Goal: Task Accomplishment & Management: Manage account settings

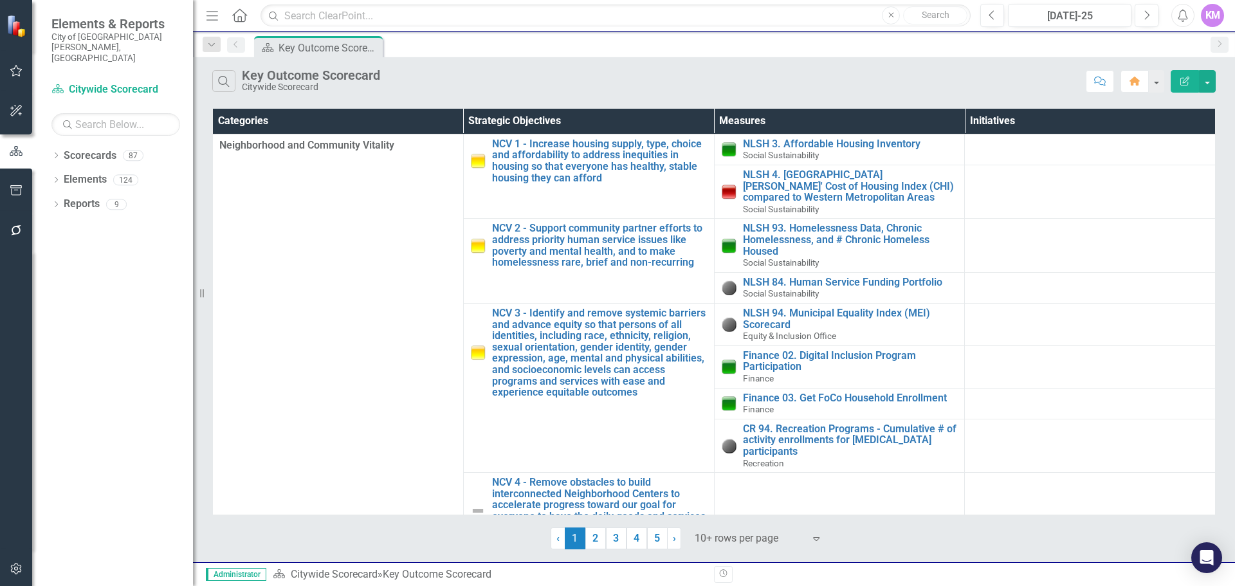
click at [10, 569] on icon "button" at bounding box center [17, 569] width 14 height 10
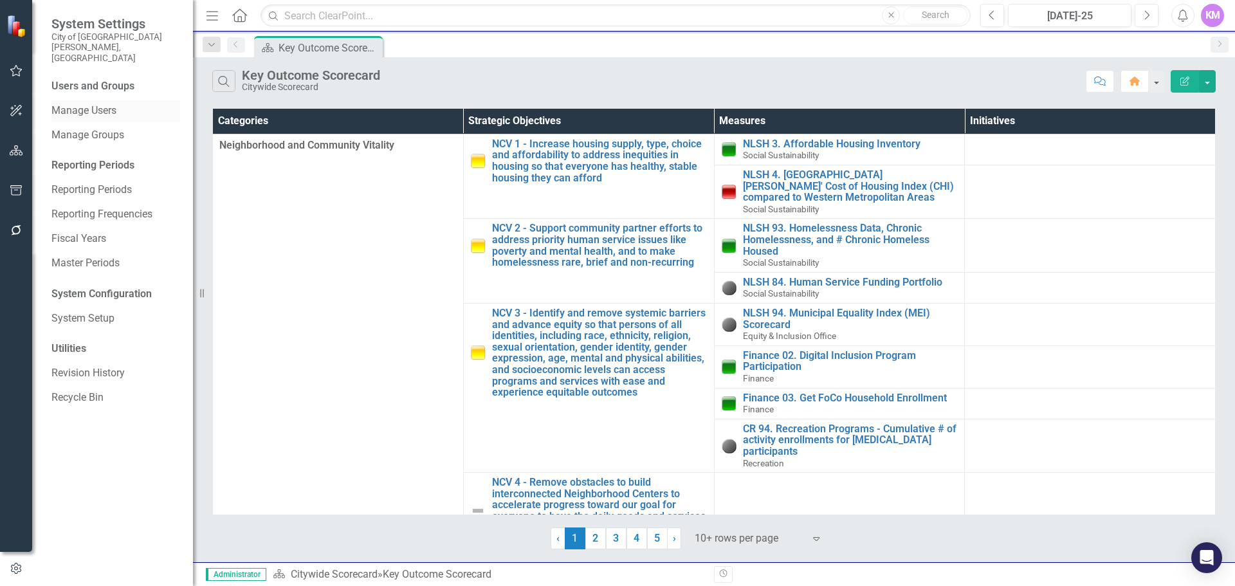
click at [131, 104] on link "Manage Users" at bounding box center [115, 111] width 129 height 15
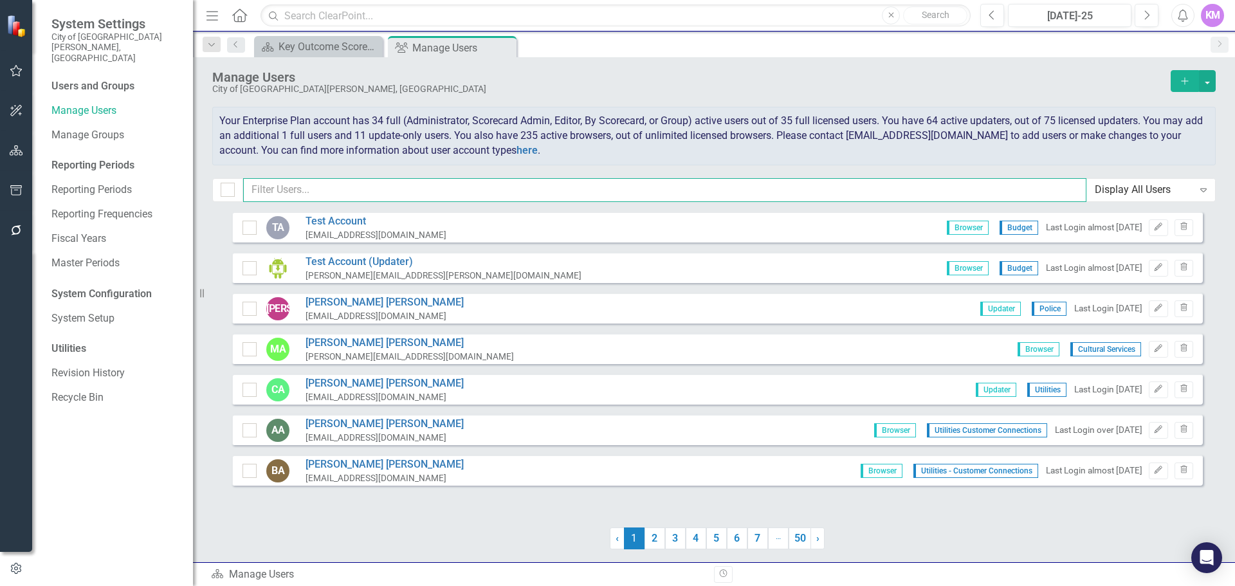
click at [383, 187] on input "text" at bounding box center [664, 190] width 843 height 24
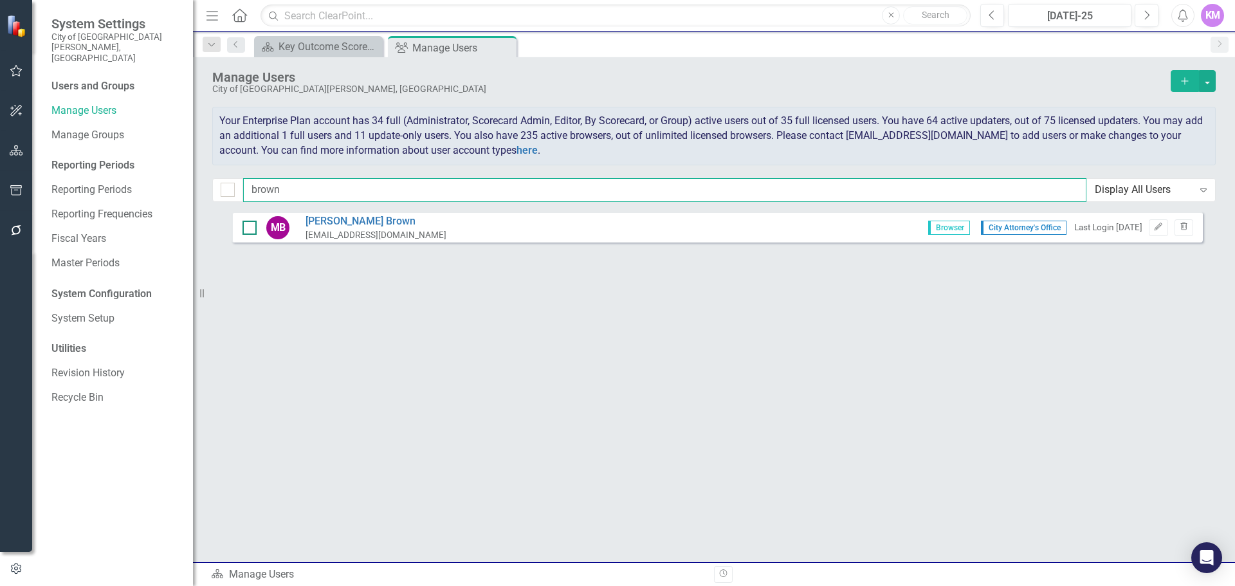
type input "brown"
click at [250, 229] on div at bounding box center [250, 228] width 14 height 14
click at [250, 229] on input "checkbox" at bounding box center [247, 225] width 8 height 8
checkbox input "true"
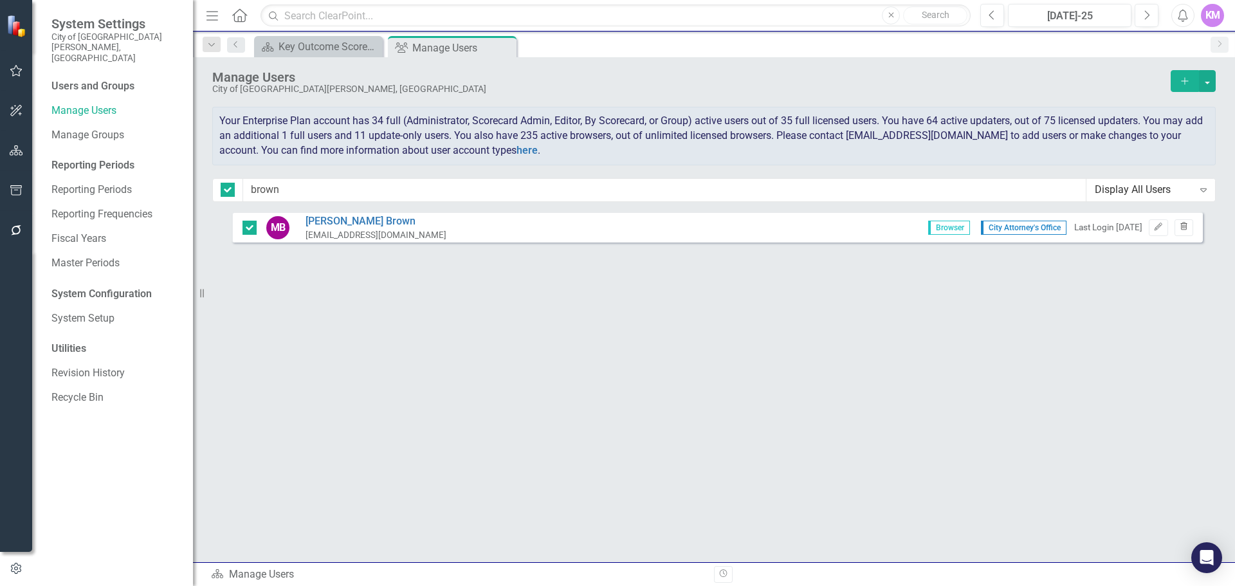
click at [1186, 227] on icon "Trash" at bounding box center [1184, 227] width 10 height 8
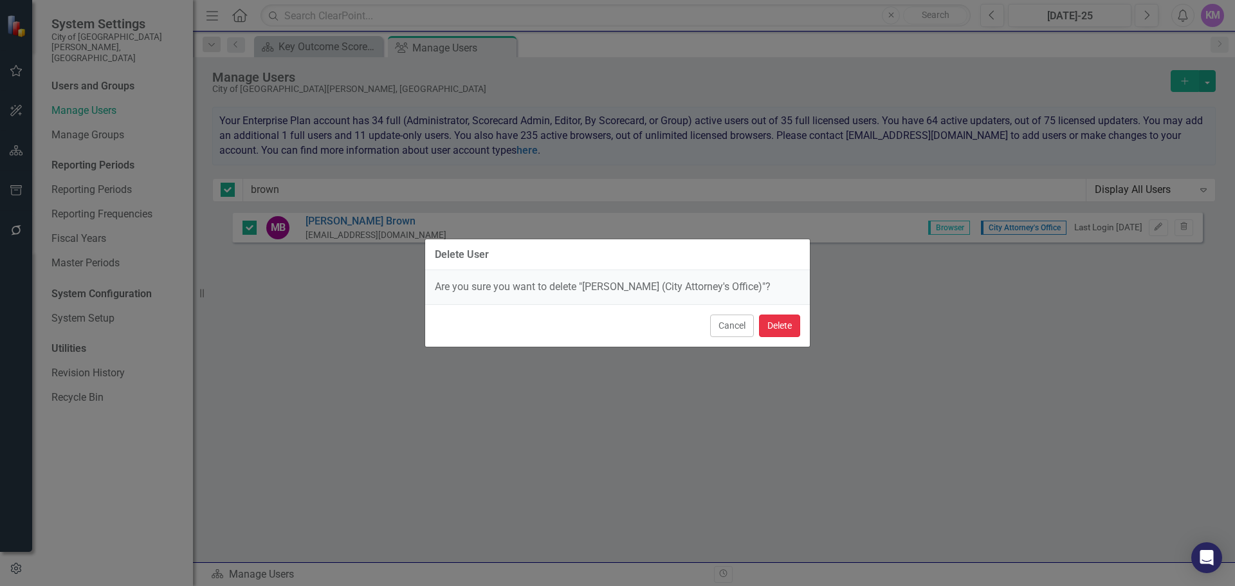
click at [779, 328] on button "Delete" at bounding box center [779, 326] width 41 height 23
checkbox input "false"
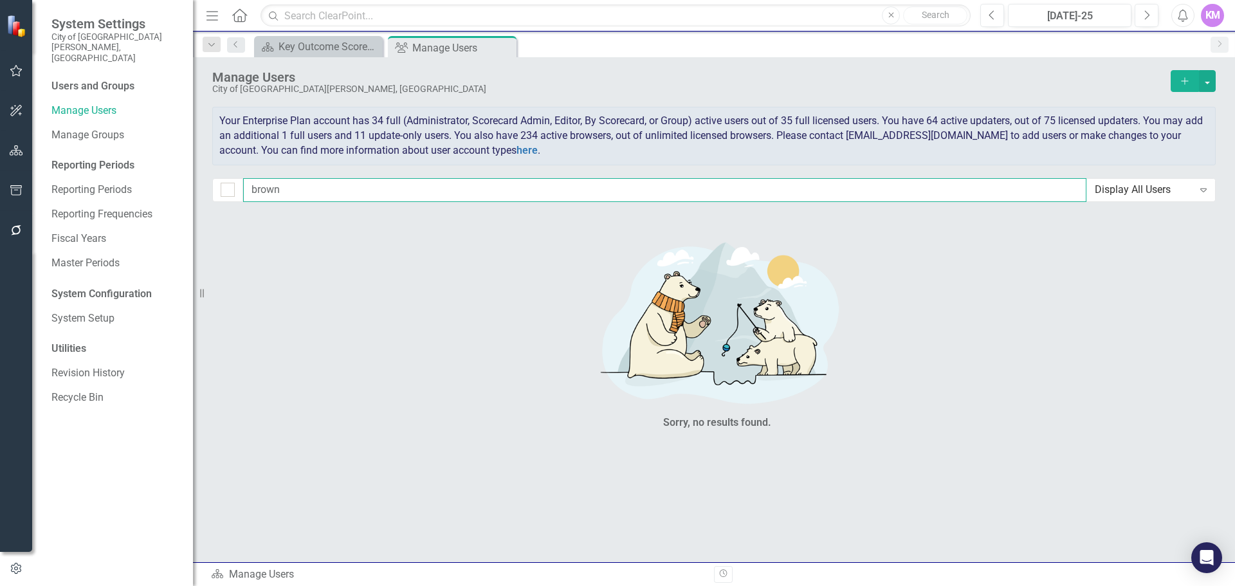
drag, startPoint x: 353, startPoint y: 201, endPoint x: 239, endPoint y: 189, distance: 114.5
click at [239, 189] on div "brown Display All Users Expand" at bounding box center [714, 190] width 1004 height 24
type input "C"
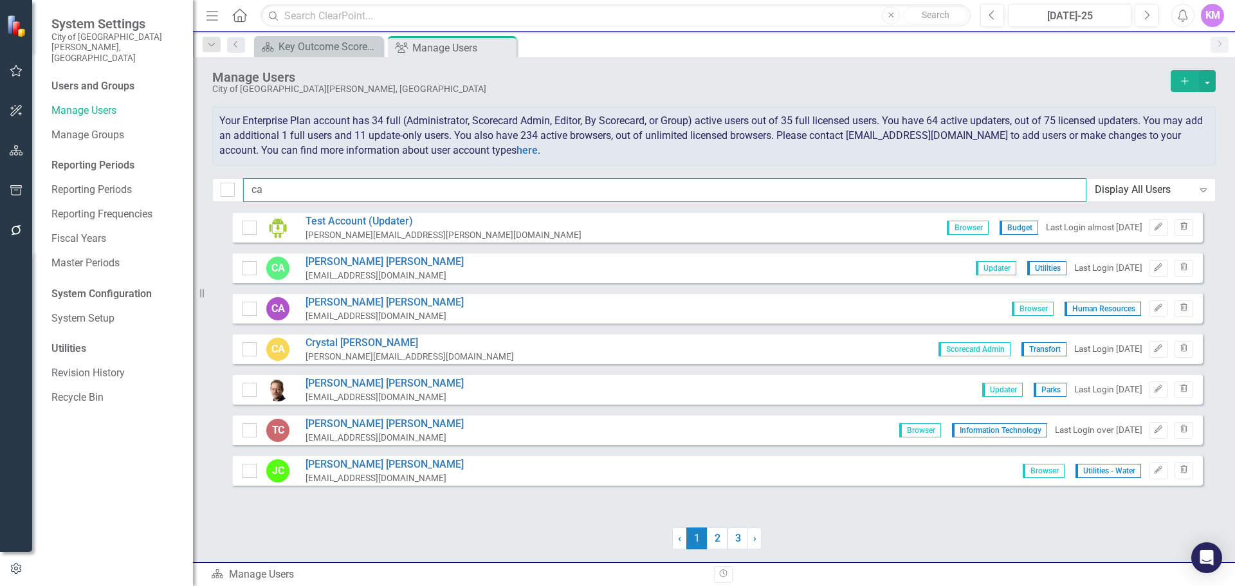
type input "c"
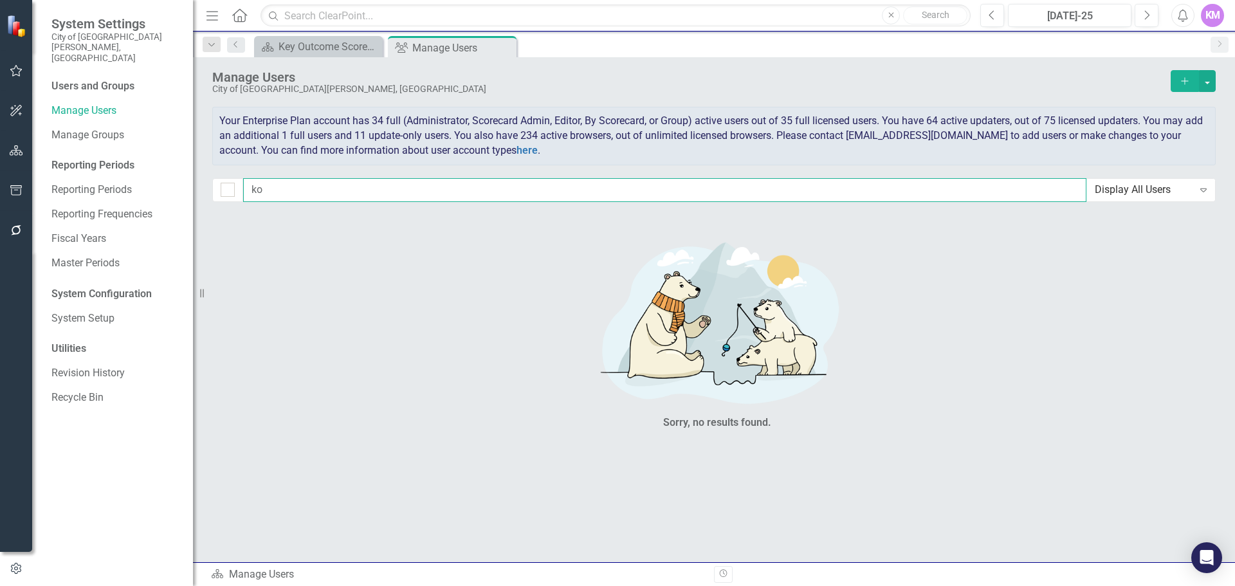
type input "k"
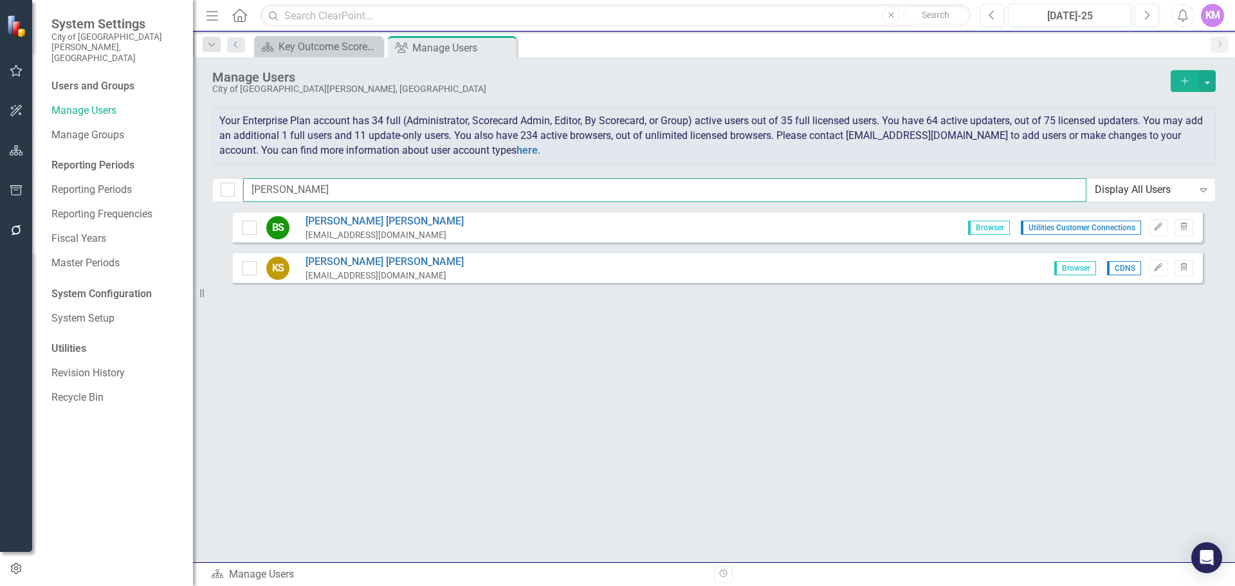
drag, startPoint x: 385, startPoint y: 189, endPoint x: 232, endPoint y: 176, distance: 153.7
click at [232, 176] on div "Manage Users City of [GEOGRAPHIC_DATA][PERSON_NAME], [GEOGRAPHIC_DATA] Add Your…" at bounding box center [714, 134] width 1042 height 154
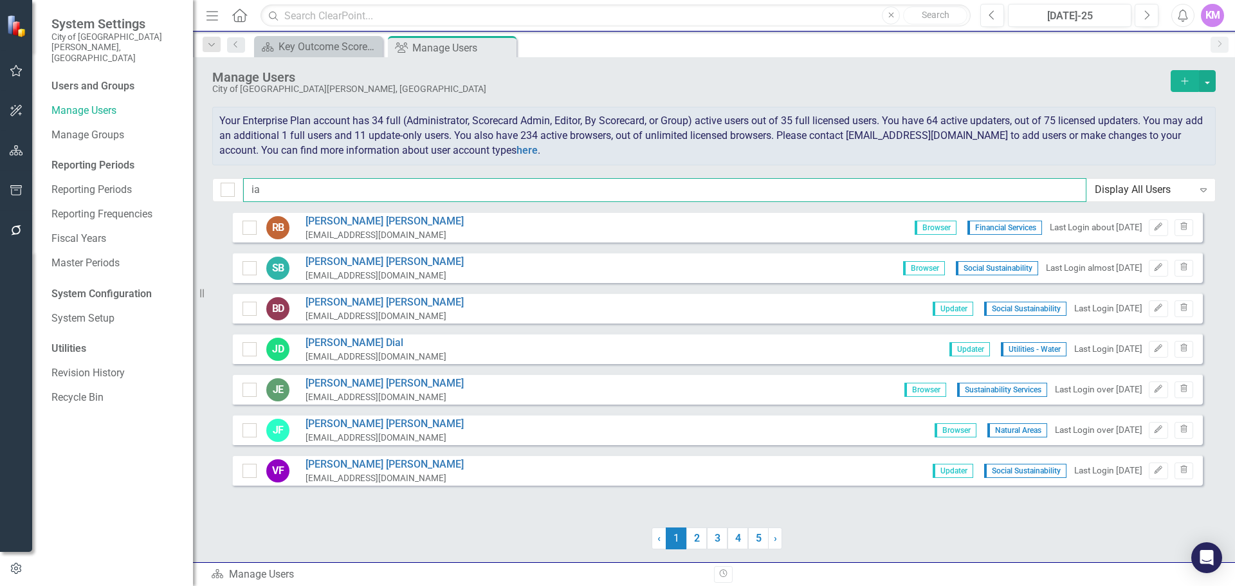
type input "i"
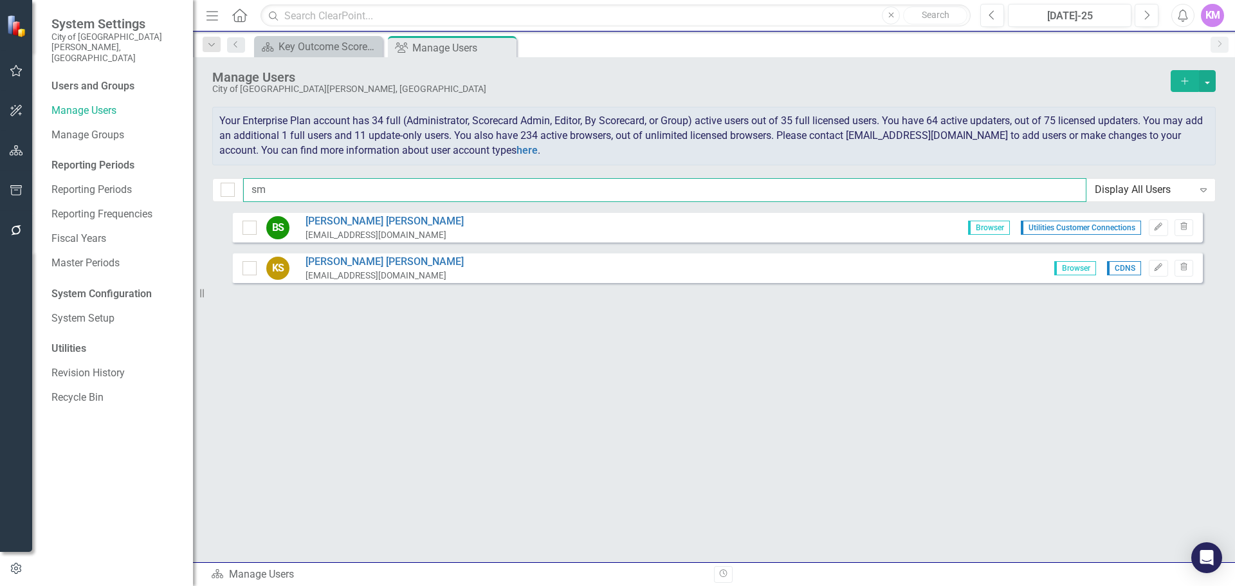
type input "s"
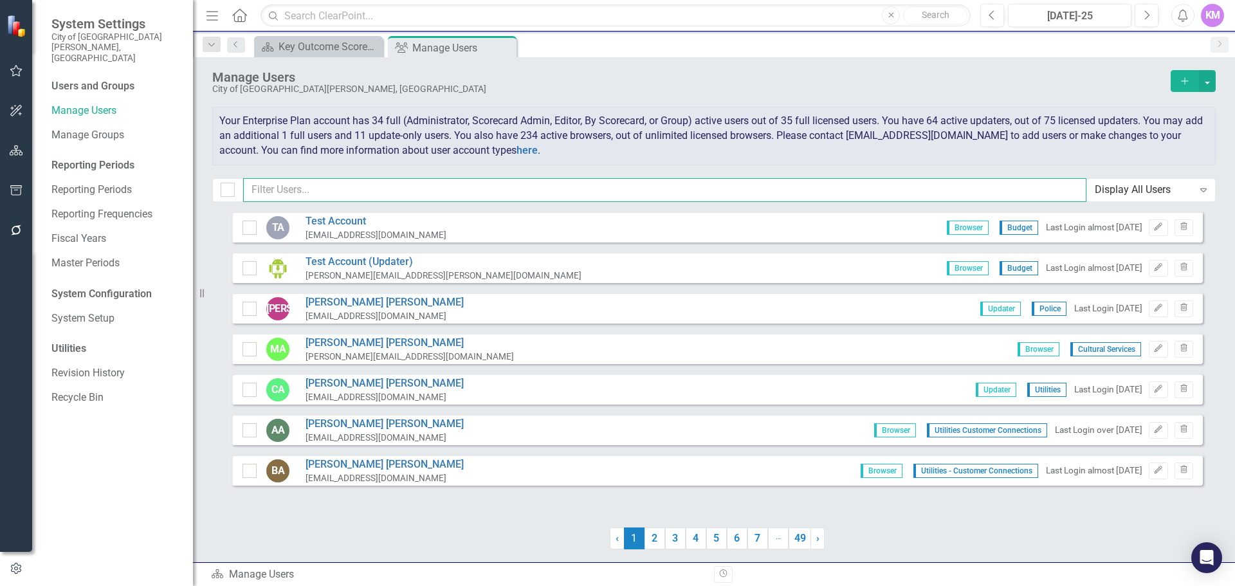
click at [296, 179] on input "text" at bounding box center [664, 190] width 843 height 24
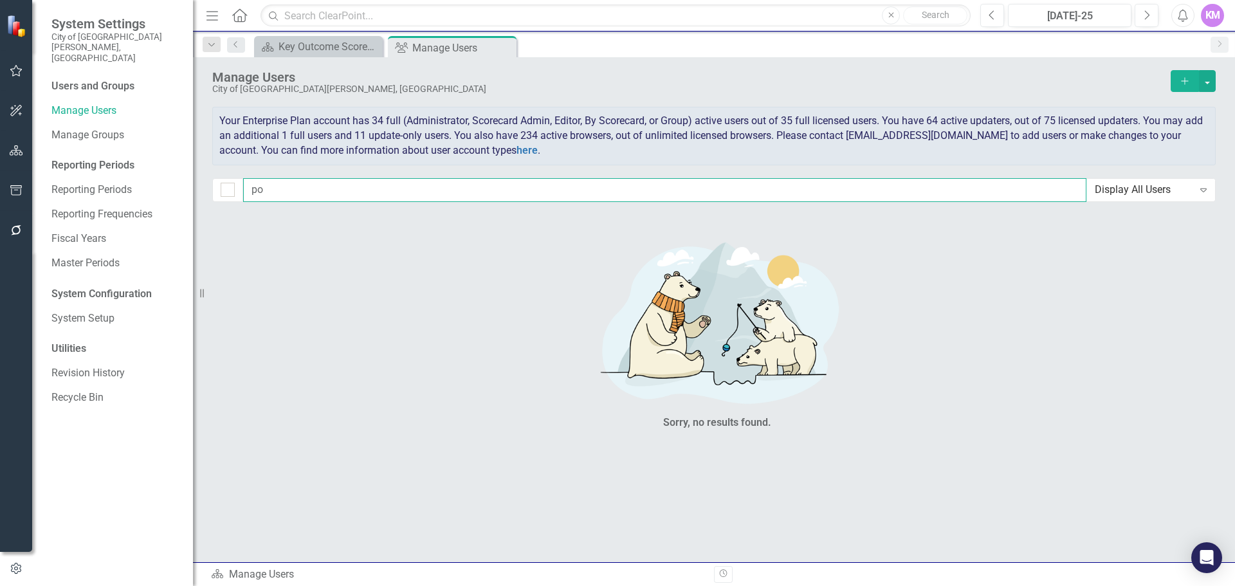
type input "p"
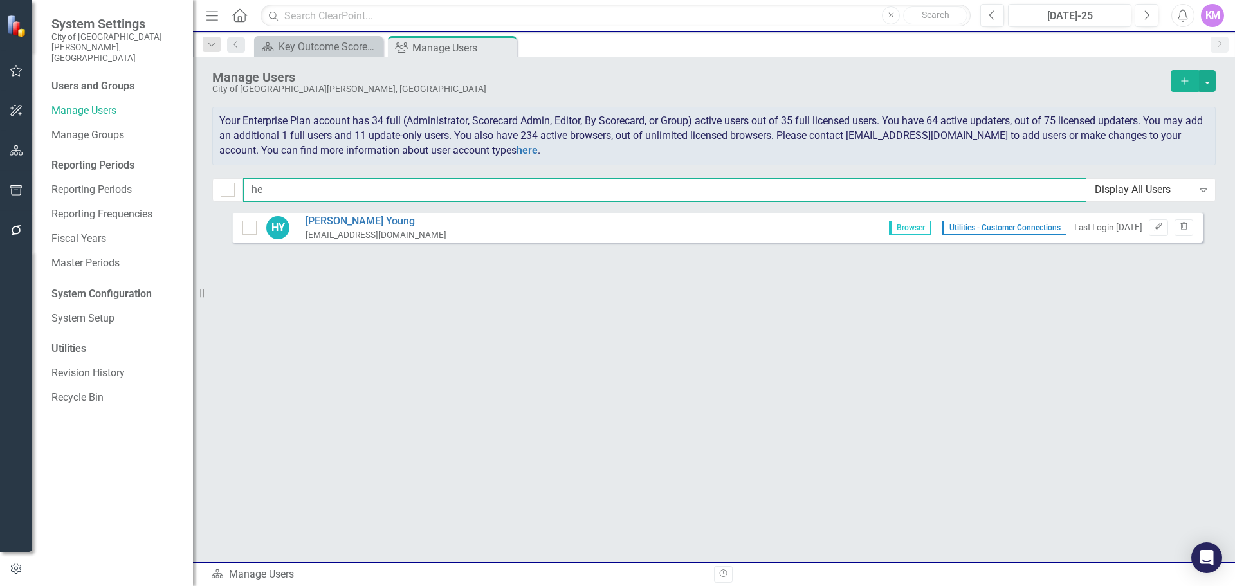
type input "h"
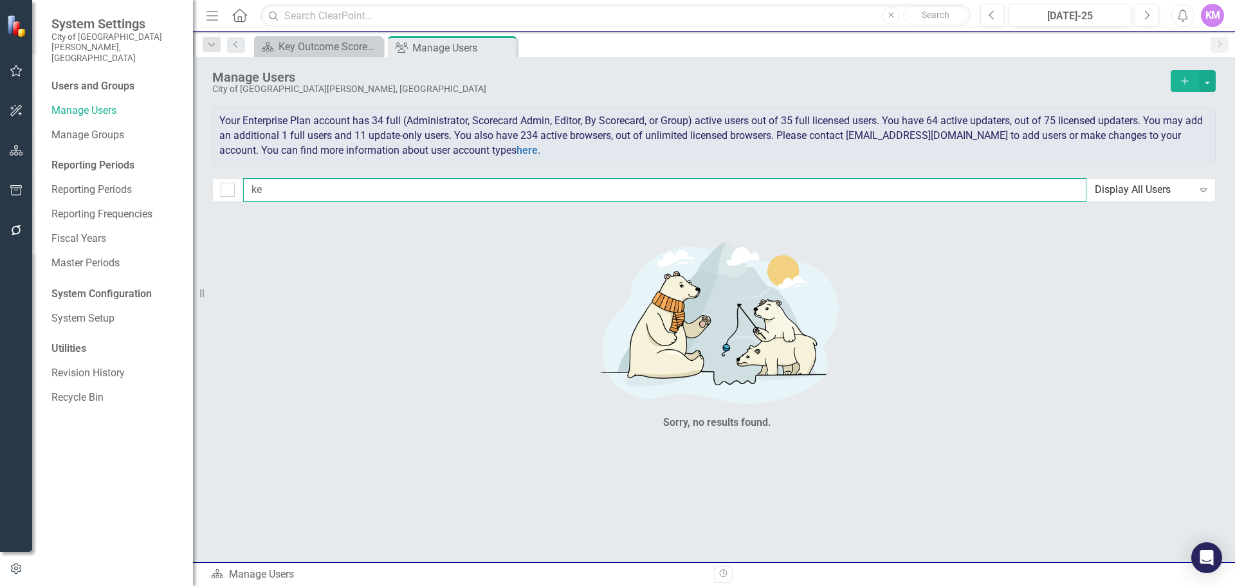
type input "k"
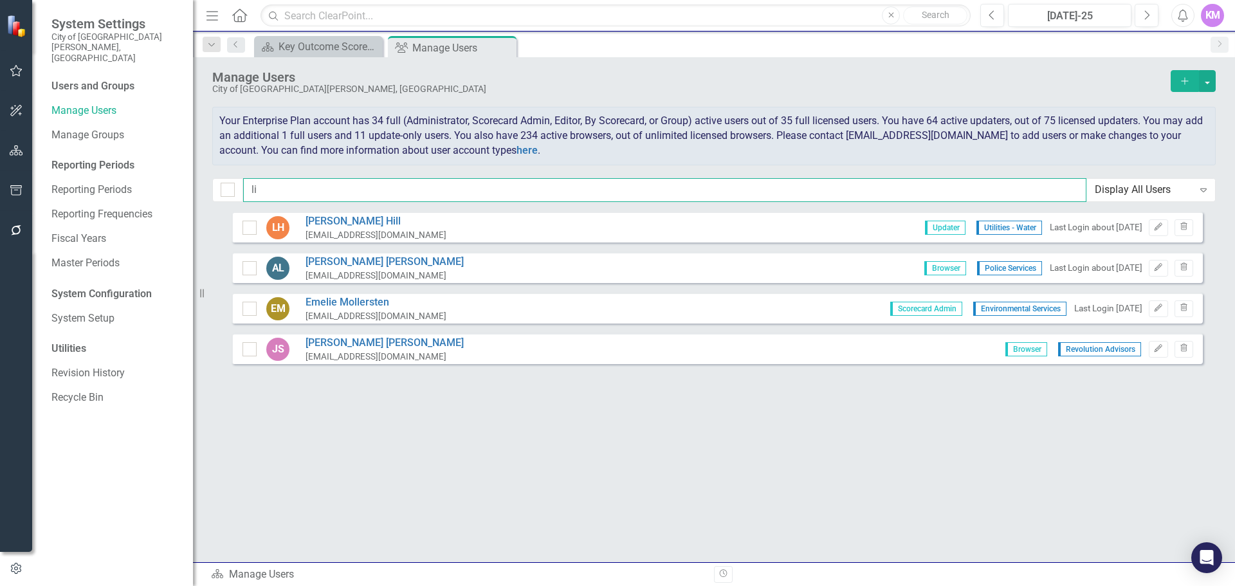
type input "l"
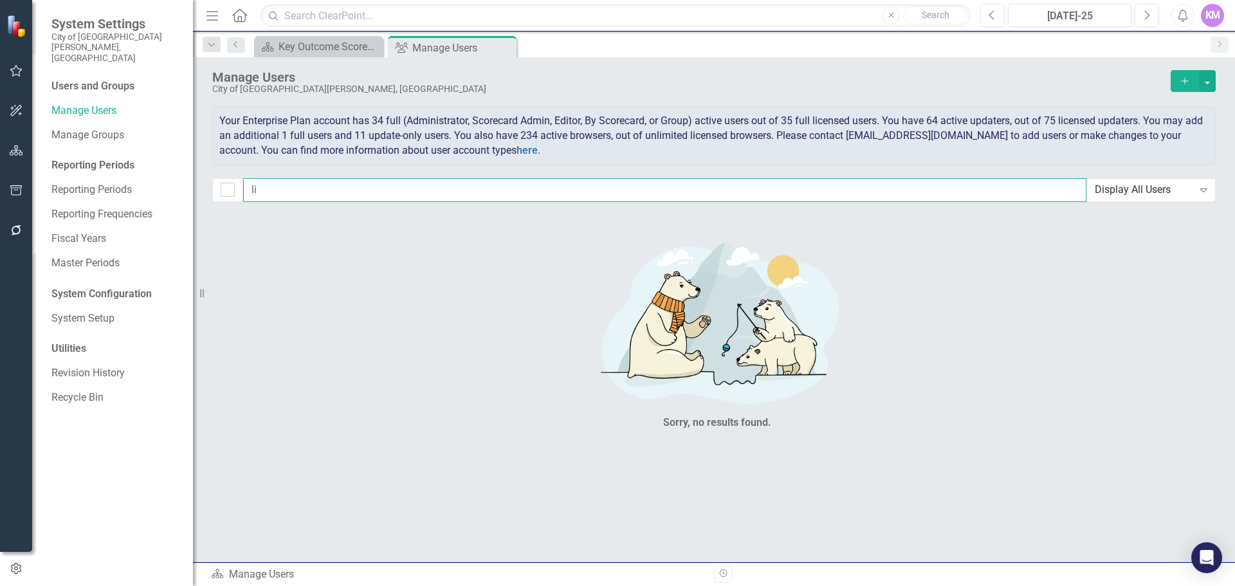
type input "l"
type input "a"
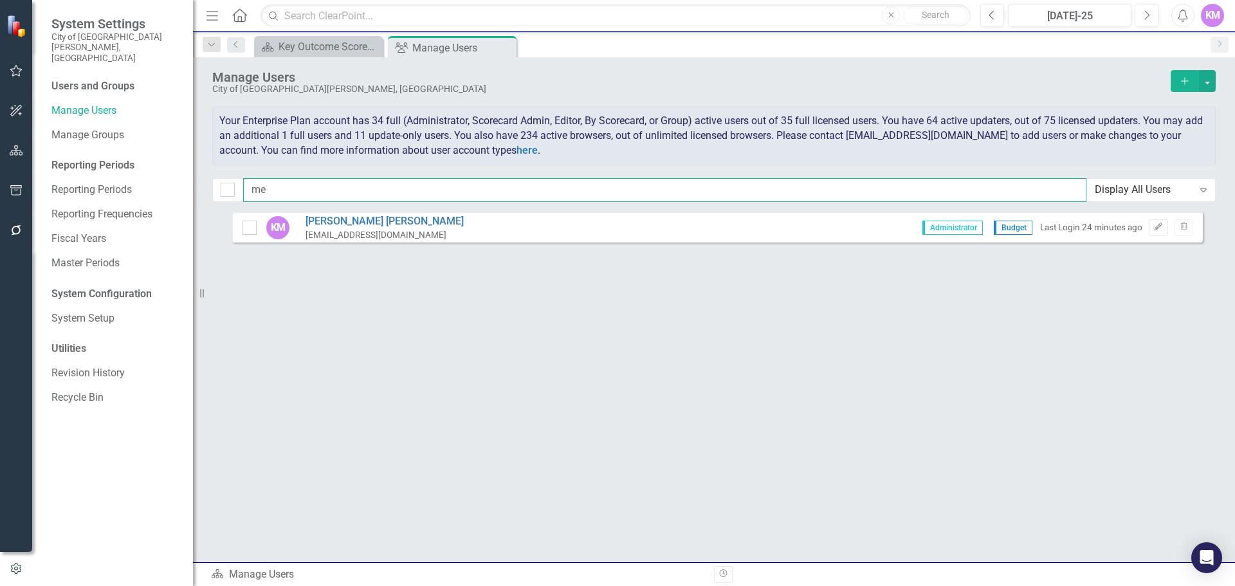
type input "m"
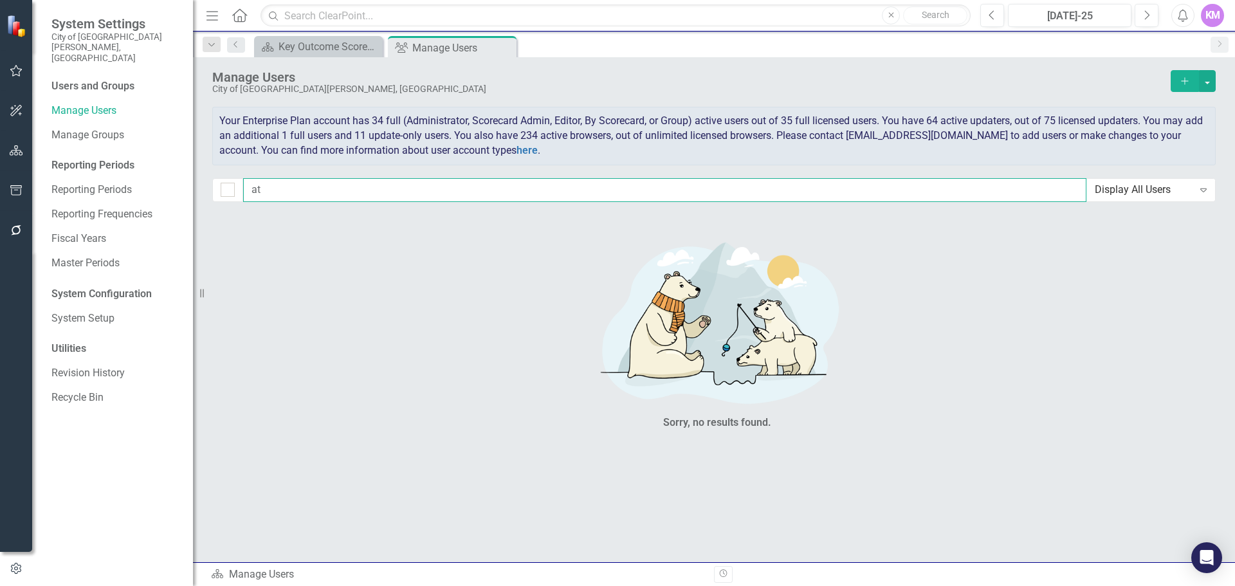
type input "a"
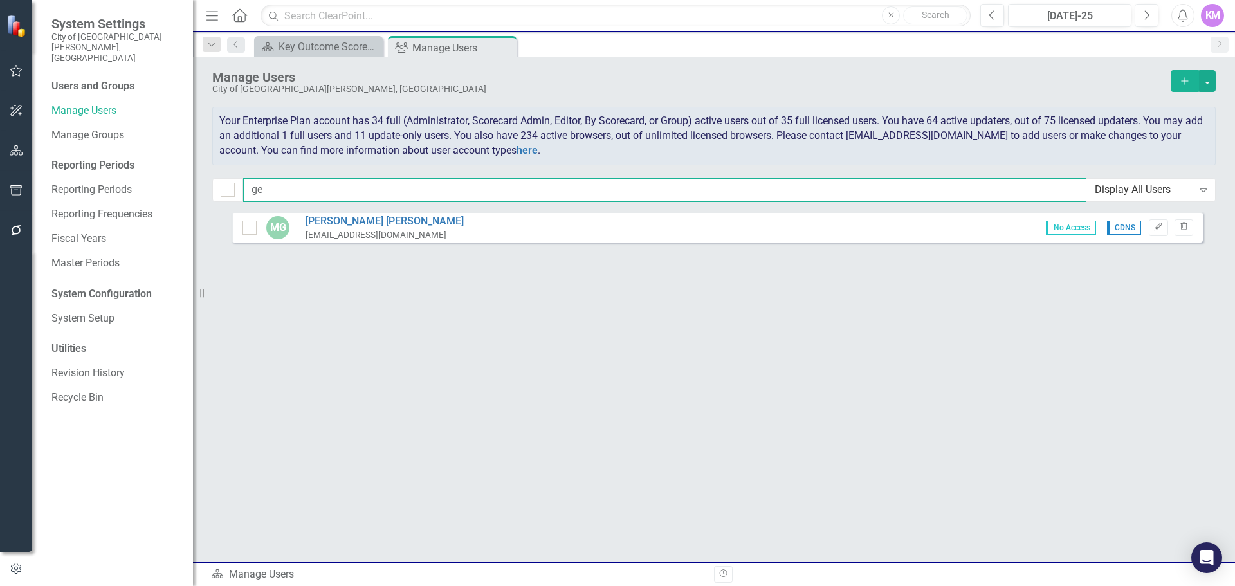
type input "g"
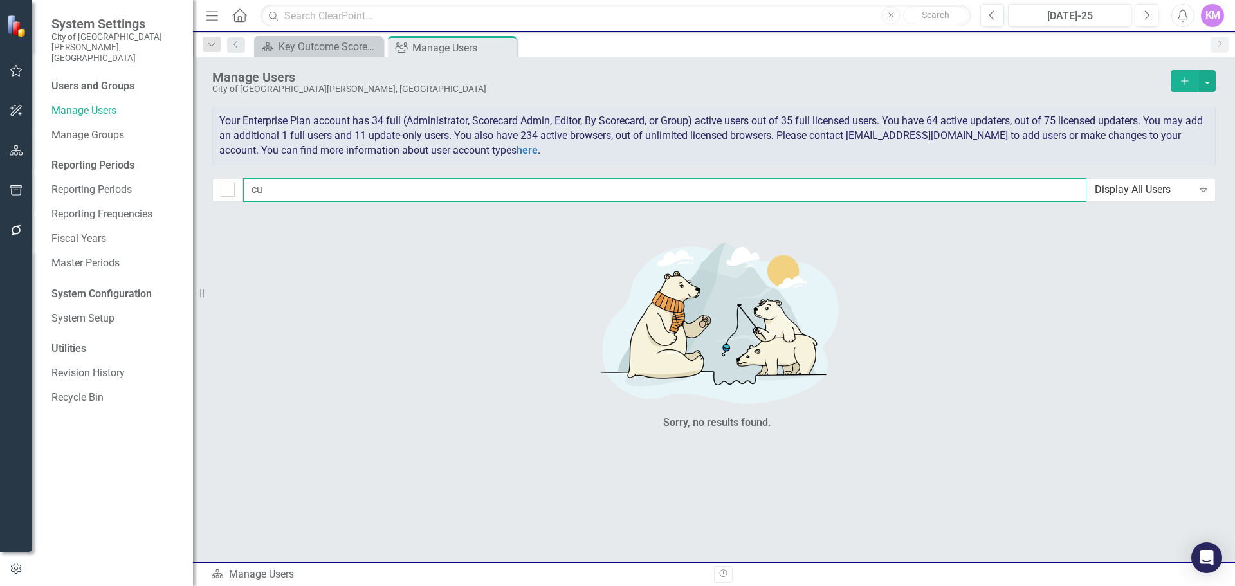
type input "c"
type input "g"
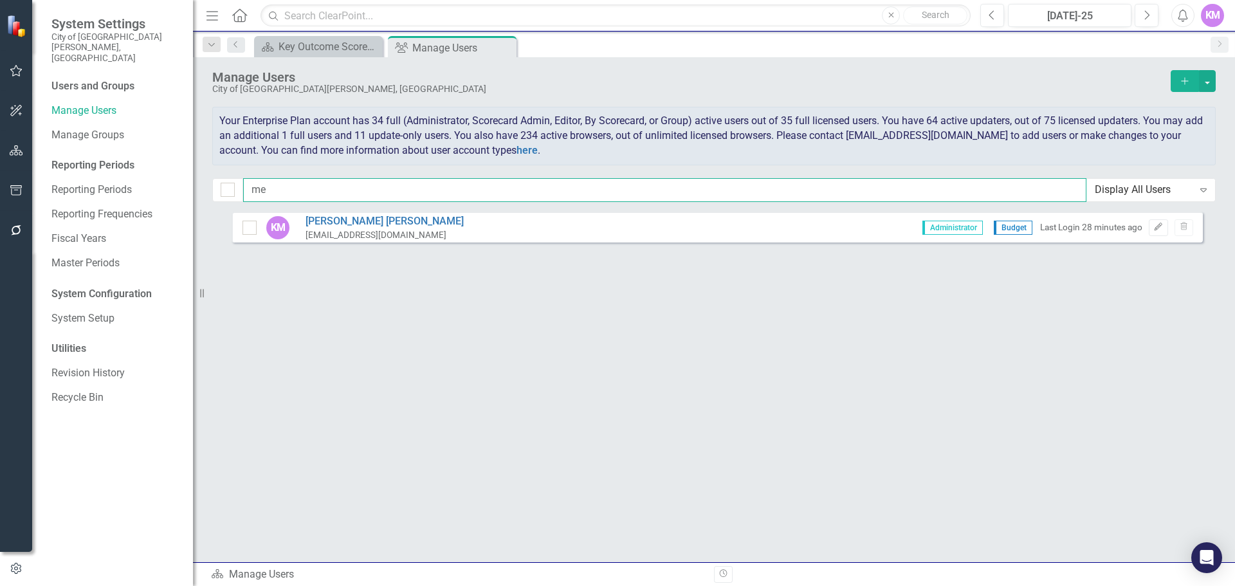
type input "m"
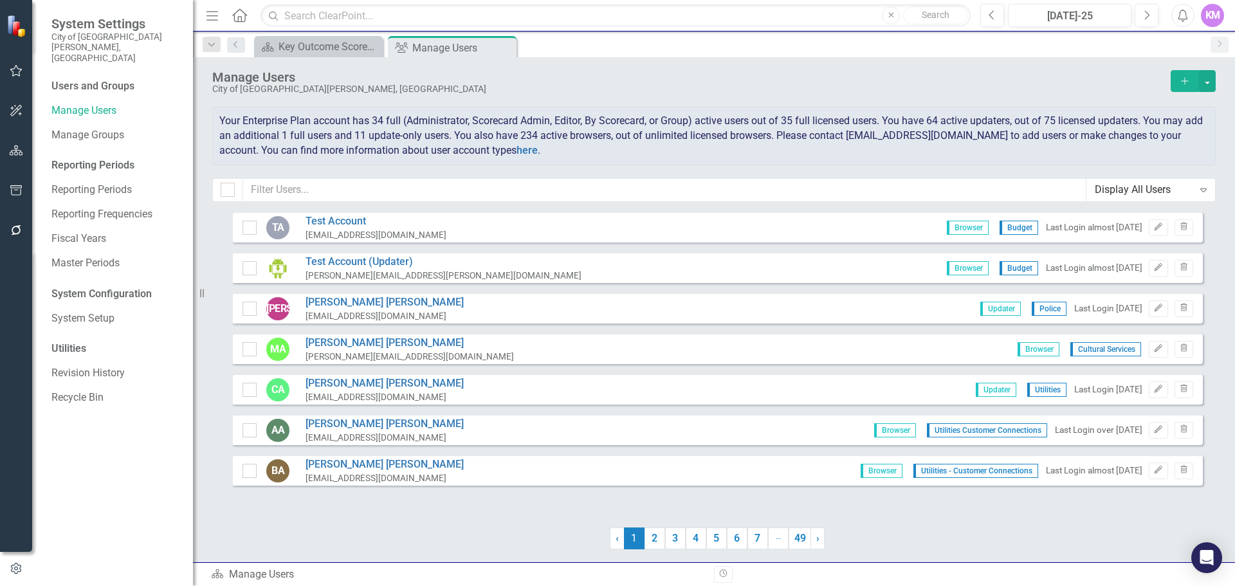
click at [1204, 15] on div "KM" at bounding box center [1212, 15] width 23 height 23
